Goal: Navigation & Orientation: Find specific page/section

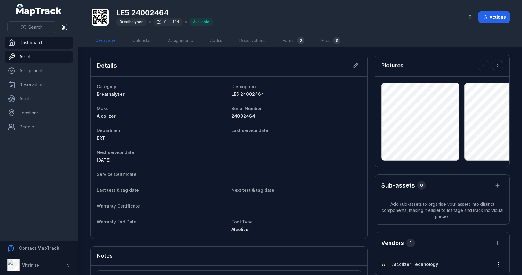
click at [22, 41] on link "Dashboard" at bounding box center [39, 43] width 68 height 12
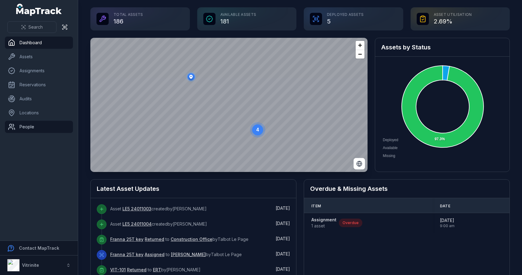
click at [40, 123] on link "People" at bounding box center [39, 127] width 68 height 12
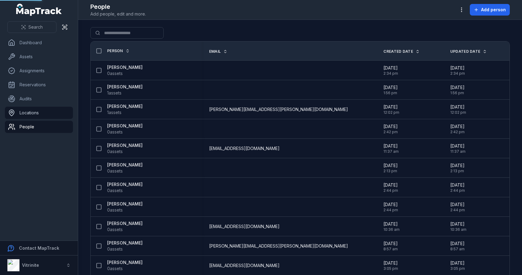
click at [38, 112] on link "Locations" at bounding box center [39, 113] width 68 height 12
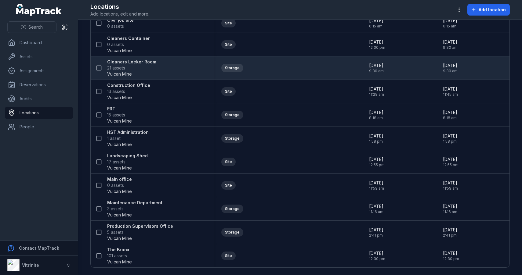
scroll to position [47, 0]
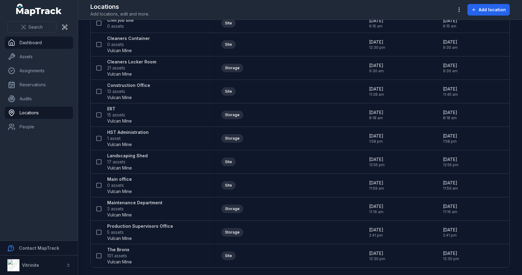
click at [48, 39] on link "Dashboard" at bounding box center [39, 43] width 68 height 12
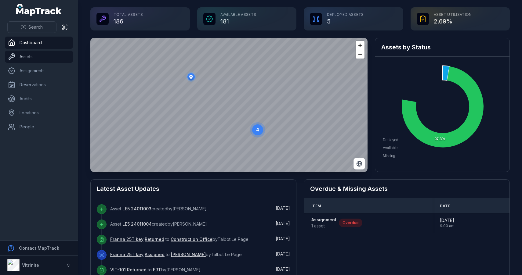
click at [35, 58] on link "Assets" at bounding box center [39, 57] width 68 height 12
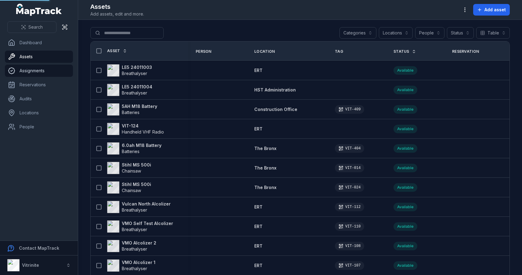
click at [33, 73] on link "Assignments" at bounding box center [39, 71] width 68 height 12
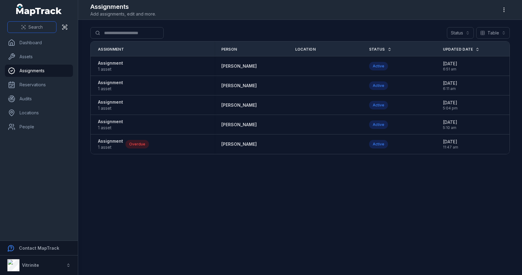
click at [46, 29] on button "Search" at bounding box center [31, 27] width 49 height 12
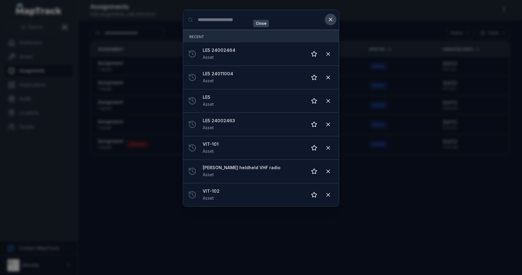
click at [333, 20] on icon at bounding box center [330, 19] width 6 height 6
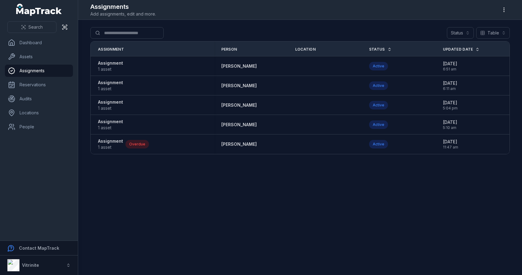
click at [26, 49] on ul "Dashboard Assets Assignments Reservations Audits Locations People" at bounding box center [39, 85] width 68 height 96
click at [27, 58] on link "Assets" at bounding box center [39, 57] width 68 height 12
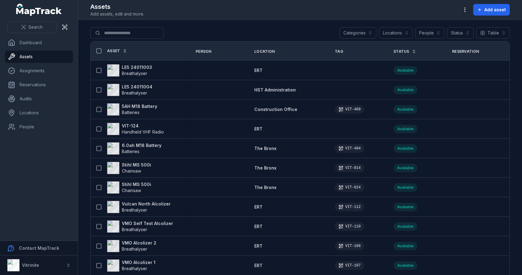
click at [405, 32] on button "Locations" at bounding box center [396, 33] width 34 height 12
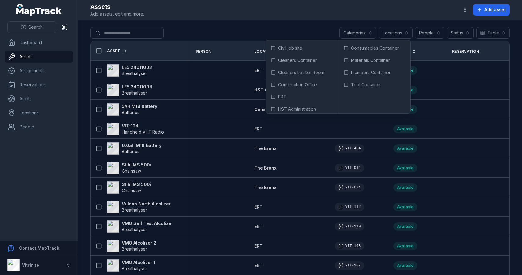
click at [334, 34] on div "Search for assets Categories Locations People Status Table *****" at bounding box center [299, 34] width 419 height 14
